Goal: Task Accomplishment & Management: Manage account settings

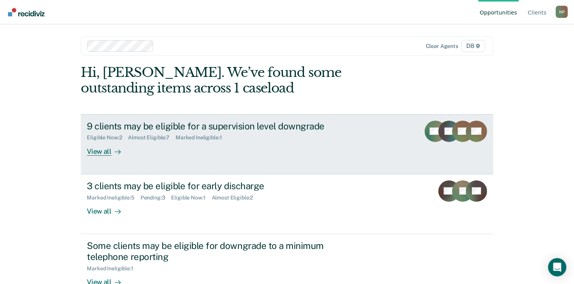
click at [99, 155] on link "9 clients may be eligible for a supervision level downgrade Eligible Now : 2 Al…" at bounding box center [287, 144] width 412 height 60
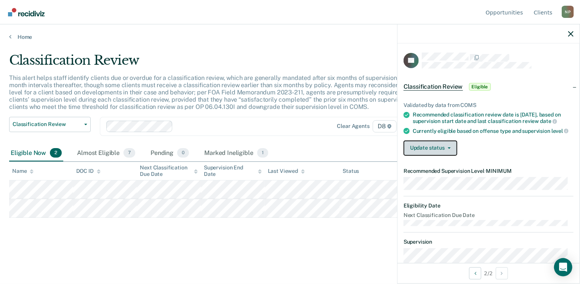
click at [431, 156] on button "Update status" at bounding box center [431, 148] width 54 height 15
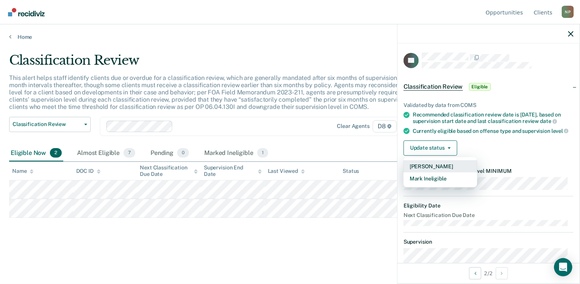
click at [426, 173] on button "[PERSON_NAME]" at bounding box center [441, 166] width 74 height 12
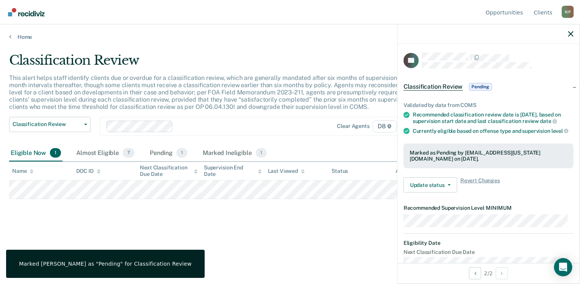
click at [278, 248] on div "Classification Review This alert helps staff identify clients due or overdue fo…" at bounding box center [290, 152] width 562 height 199
click at [569, 31] on button "button" at bounding box center [570, 33] width 5 height 6
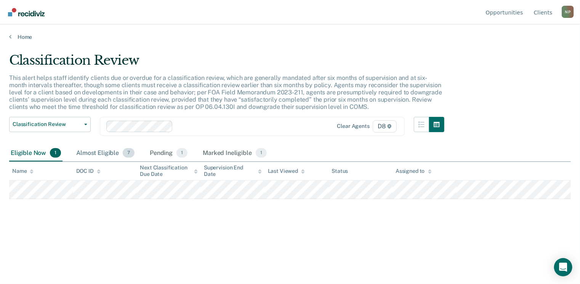
click at [105, 150] on div "Almost Eligible 7" at bounding box center [105, 153] width 61 height 17
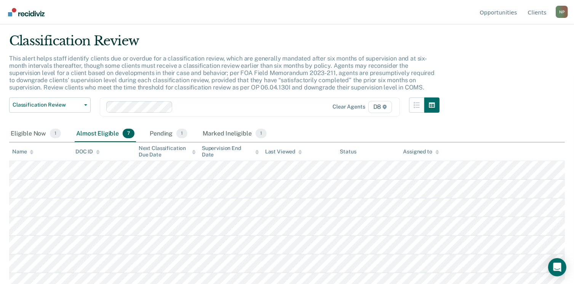
scroll to position [26, 0]
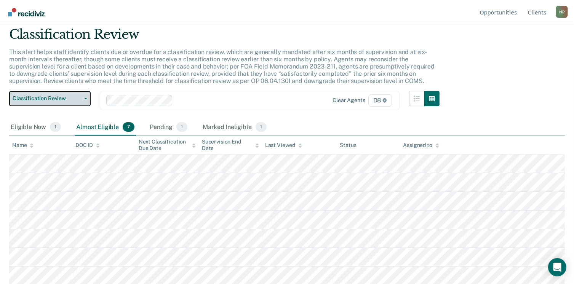
click at [70, 98] on span "Classification Review" at bounding box center [47, 98] width 69 height 6
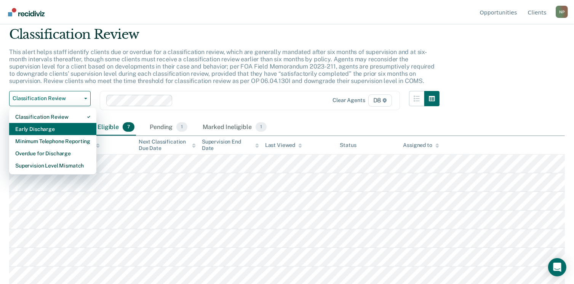
click at [39, 125] on div "Early Discharge" at bounding box center [52, 129] width 75 height 12
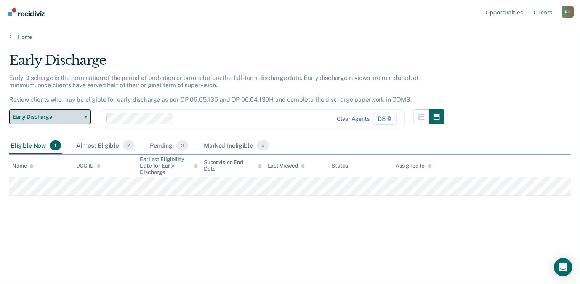
click at [42, 114] on span "Early Discharge" at bounding box center [47, 117] width 69 height 6
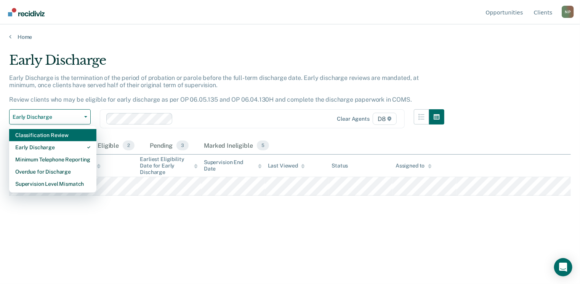
click at [35, 138] on div "Classification Review" at bounding box center [52, 135] width 75 height 12
